Goal: Information Seeking & Learning: Stay updated

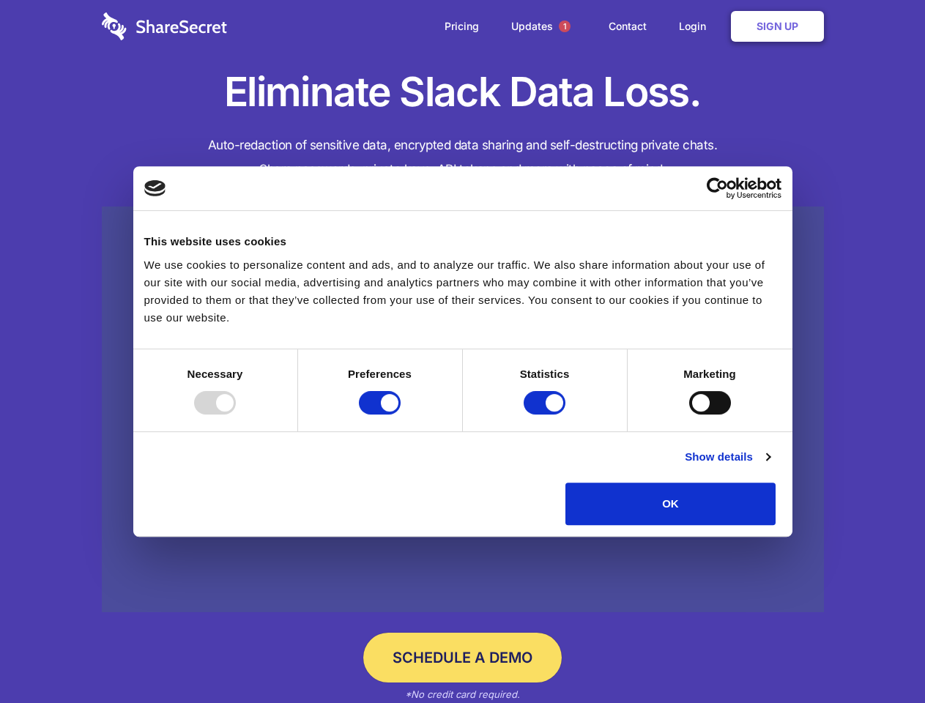
click at [236, 414] on div at bounding box center [215, 402] width 42 height 23
click at [400, 414] on input "Preferences" at bounding box center [380, 402] width 42 height 23
checkbox input "false"
click at [546, 414] on input "Statistics" at bounding box center [544, 402] width 42 height 23
checkbox input "false"
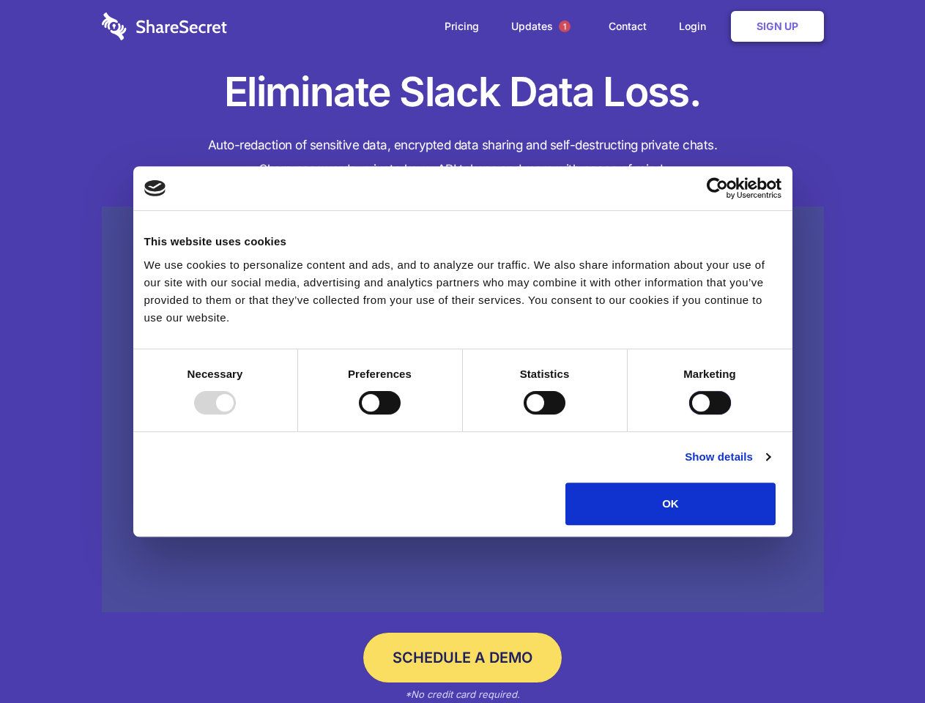
click at [689, 414] on input "Marketing" at bounding box center [710, 402] width 42 height 23
checkbox input "true"
click at [769, 466] on link "Show details" at bounding box center [726, 457] width 85 height 18
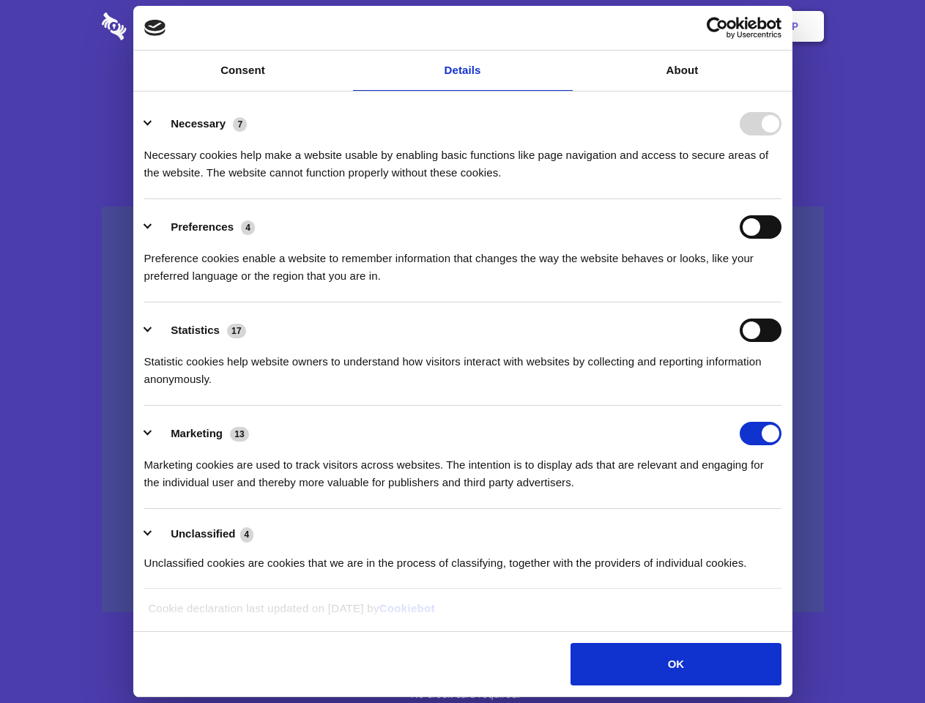
click at [781, 285] on div "Preference cookies enable a website to remember information that changes the wa…" at bounding box center [462, 262] width 637 height 46
click at [564, 26] on span "1" at bounding box center [565, 26] width 12 height 12
